Goal: Task Accomplishment & Management: Manage account settings

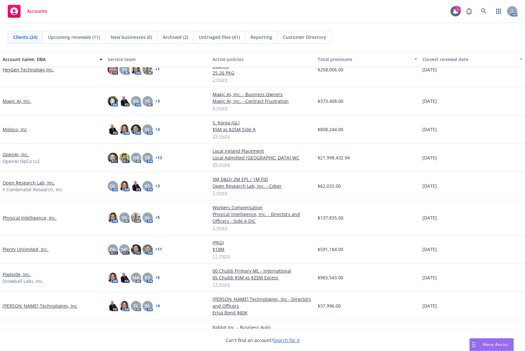
scroll to position [178, 0]
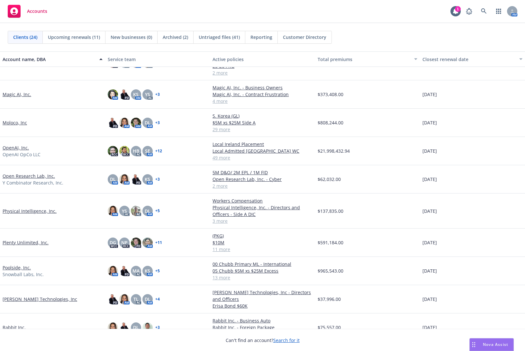
click at [44, 214] on div "Physical Intelligence, Inc." at bounding box center [52, 210] width 105 height 35
click at [44, 212] on link "Physical Intelligence, Inc." at bounding box center [30, 211] width 54 height 7
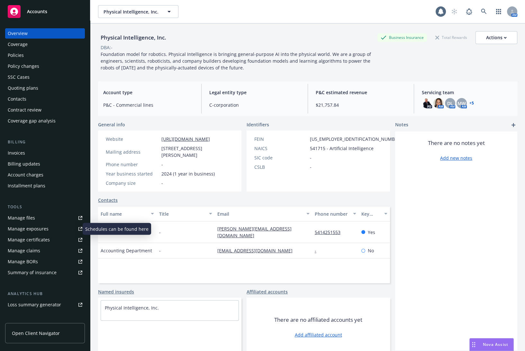
click at [43, 226] on div "Manage exposures" at bounding box center [28, 229] width 41 height 10
